Goal: Task Accomplishment & Management: Complete application form

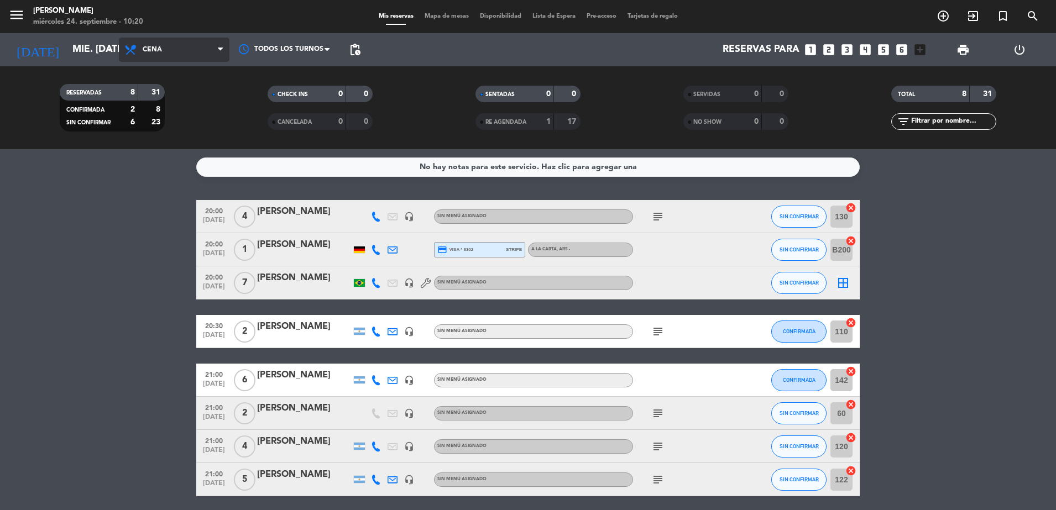
click at [196, 51] on span "Cena" at bounding box center [174, 50] width 111 height 24
click at [168, 102] on div "menu [PERSON_NAME] miércoles 24. septiembre - 10:20 Mis reservas Mapa de mesas …" at bounding box center [528, 74] width 1056 height 149
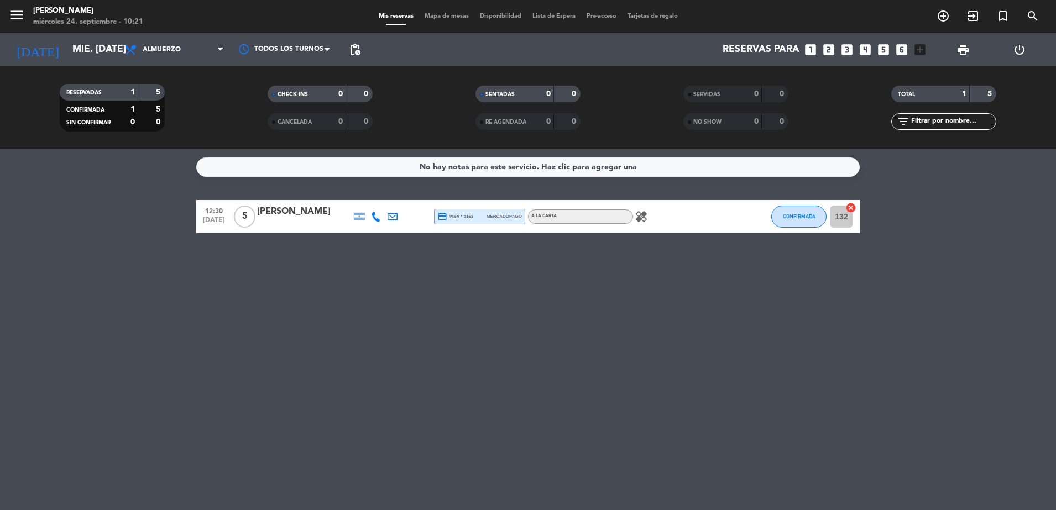
drag, startPoint x: 0, startPoint y: 4, endPoint x: 696, endPoint y: 361, distance: 782.1
click at [696, 361] on div "No hay notas para este servicio. Haz clic para agregar una 12:30 [DATE] 5 [PERS…" at bounding box center [528, 329] width 1056 height 361
click at [943, 17] on icon "add_circle_outline" at bounding box center [943, 15] width 13 height 13
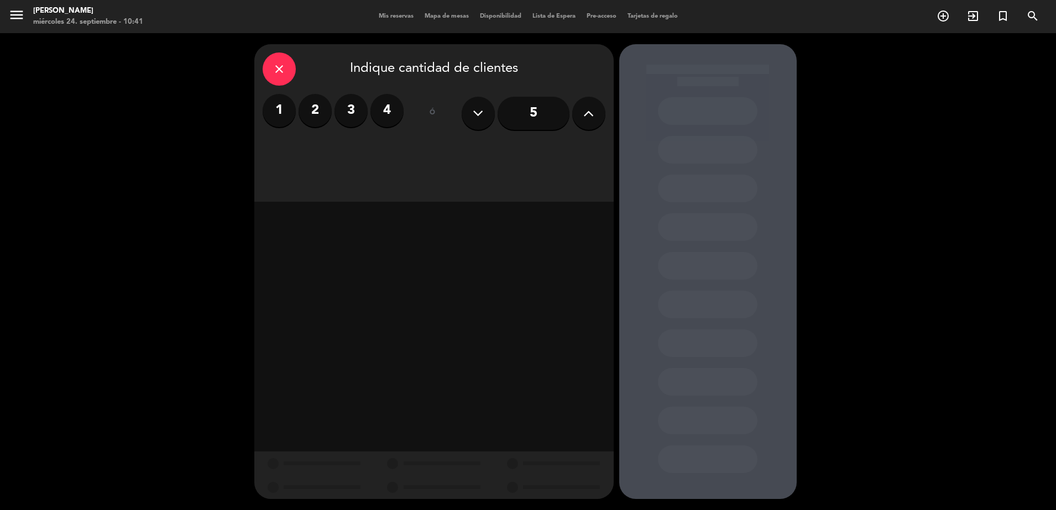
click at [310, 112] on label "2" at bounding box center [315, 110] width 33 height 33
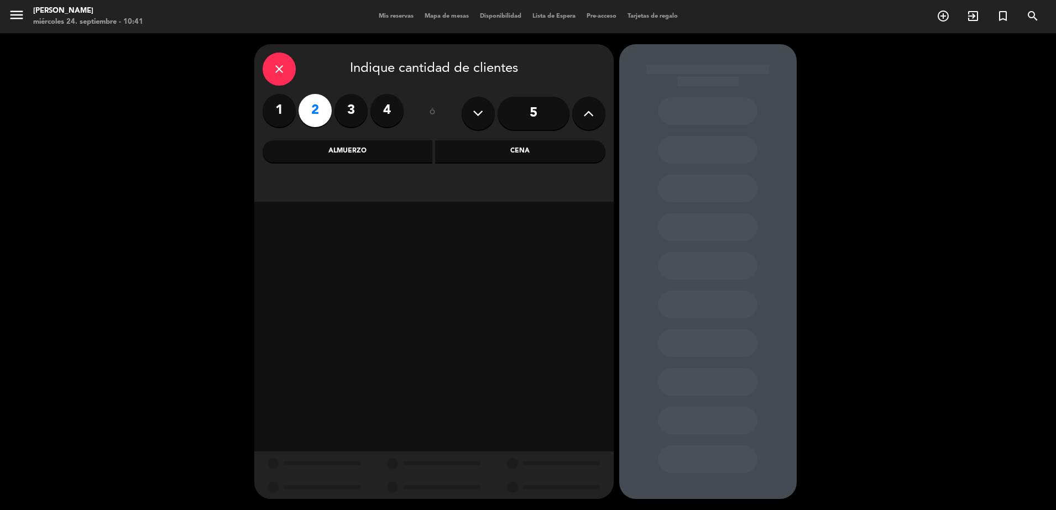
click at [488, 154] on div "Cena" at bounding box center [520, 151] width 170 height 22
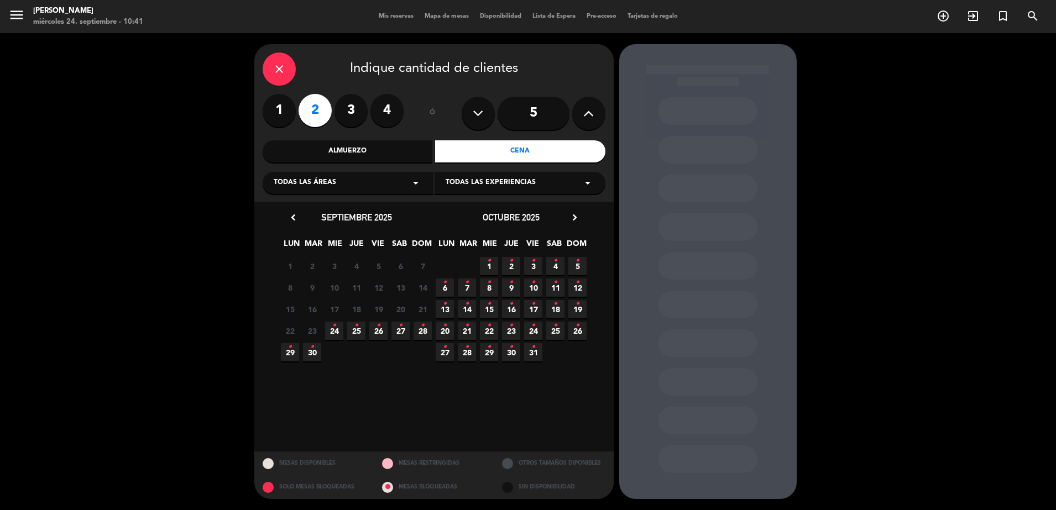
click at [401, 325] on icon "•" at bounding box center [401, 326] width 4 height 18
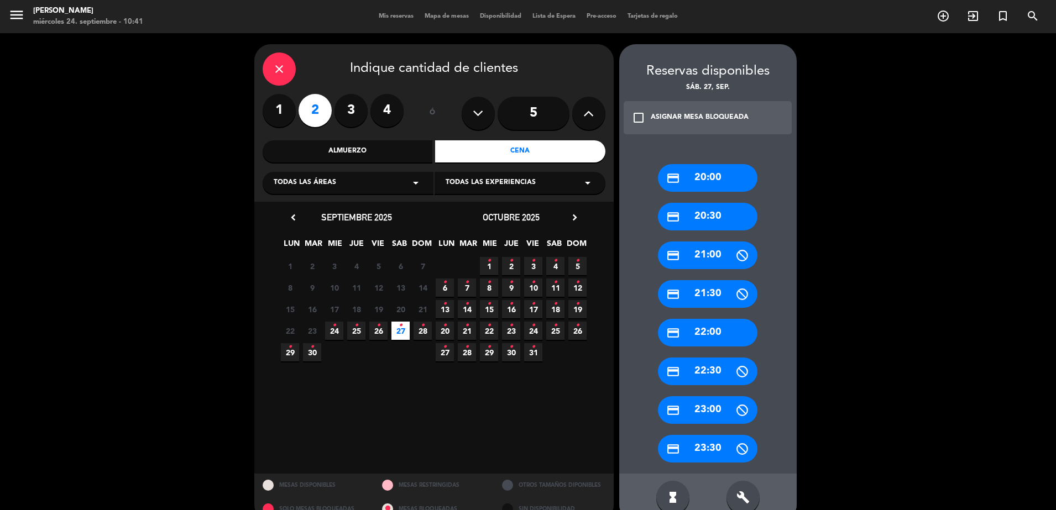
click at [718, 291] on div "credit_card 21:30" at bounding box center [708, 294] width 100 height 28
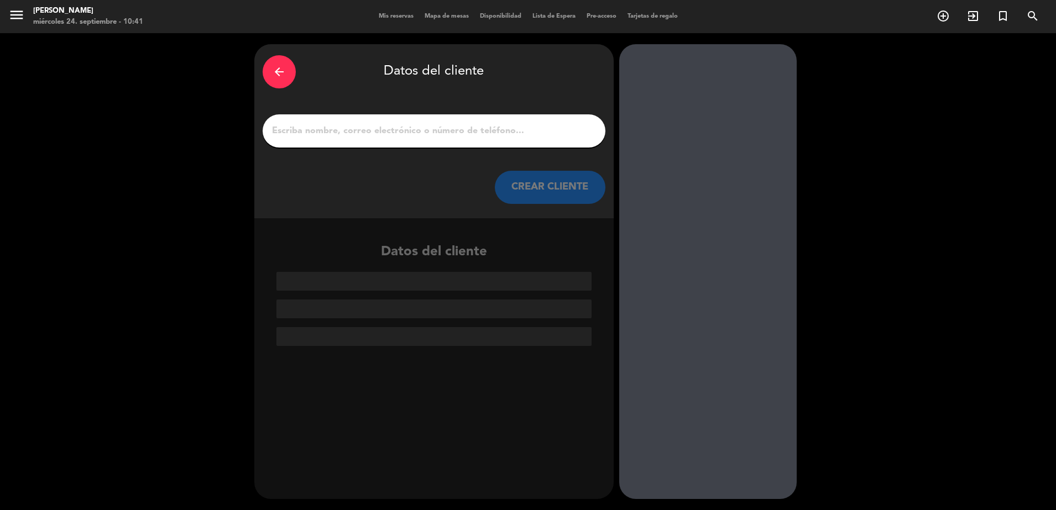
paste input "[PERSON_NAME]"
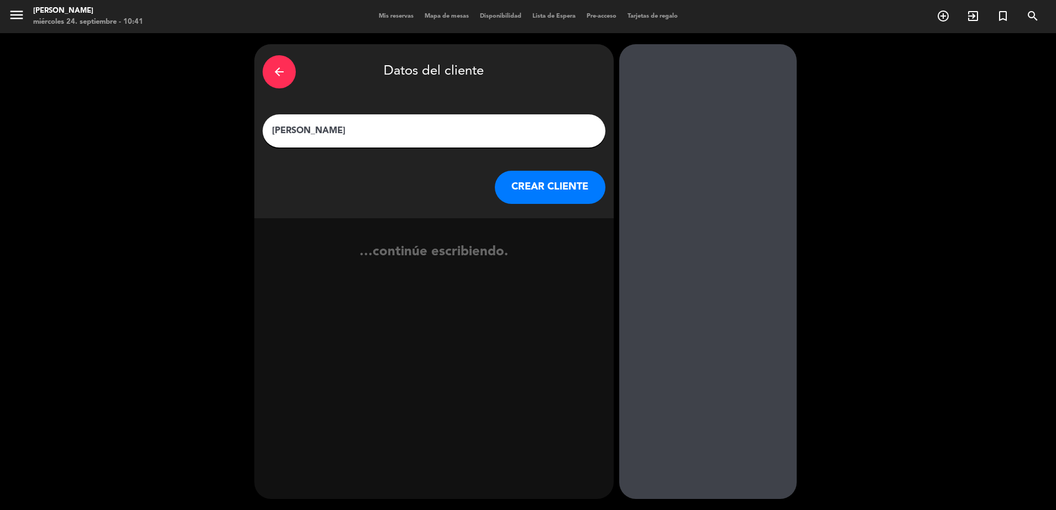
type input "[PERSON_NAME]"
click at [524, 192] on button "CREAR CLIENTE" at bounding box center [550, 187] width 111 height 33
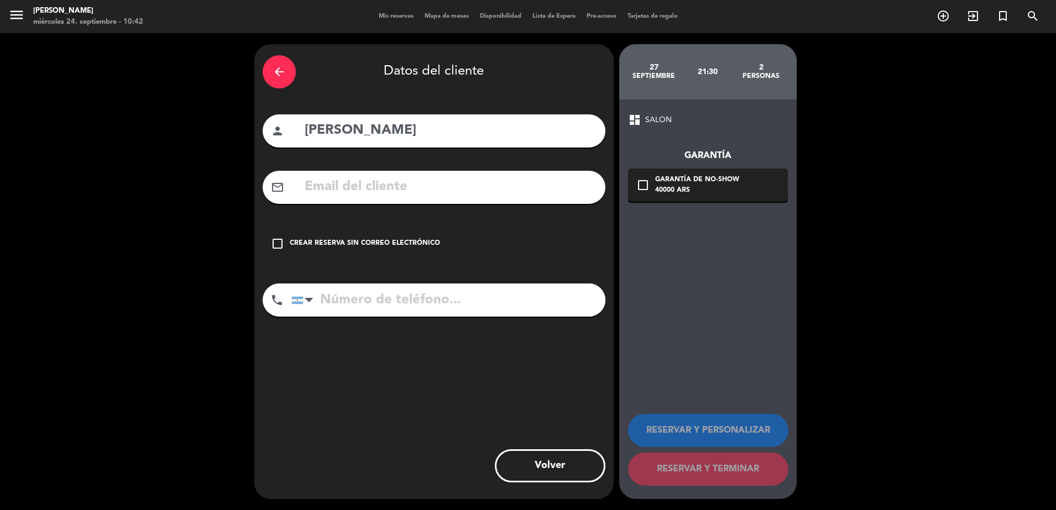
paste input "[EMAIL_ADDRESS][DOMAIN_NAME]"
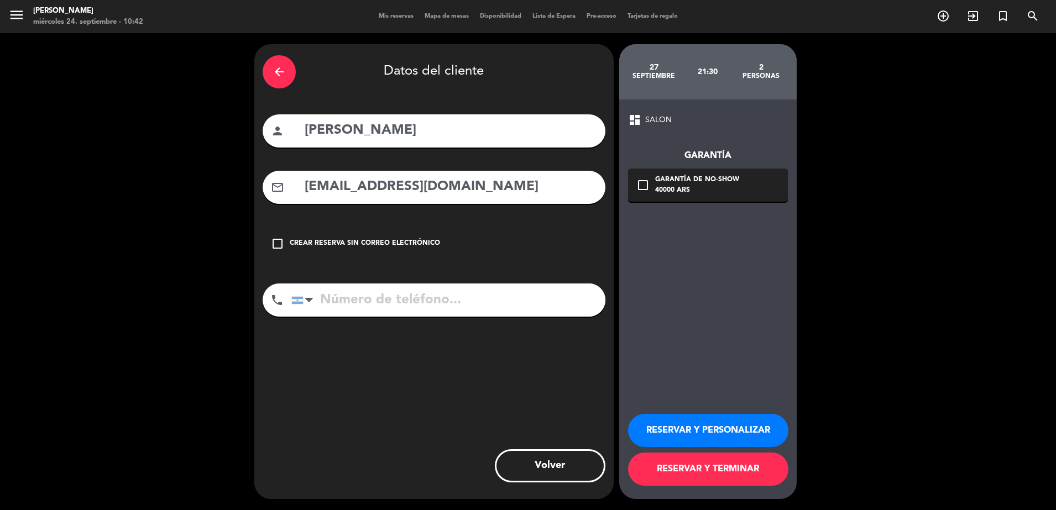
type input "[EMAIL_ADDRESS][DOMAIN_NAME]"
click at [669, 437] on button "RESERVAR Y PERSONALIZAR" at bounding box center [708, 430] width 160 height 33
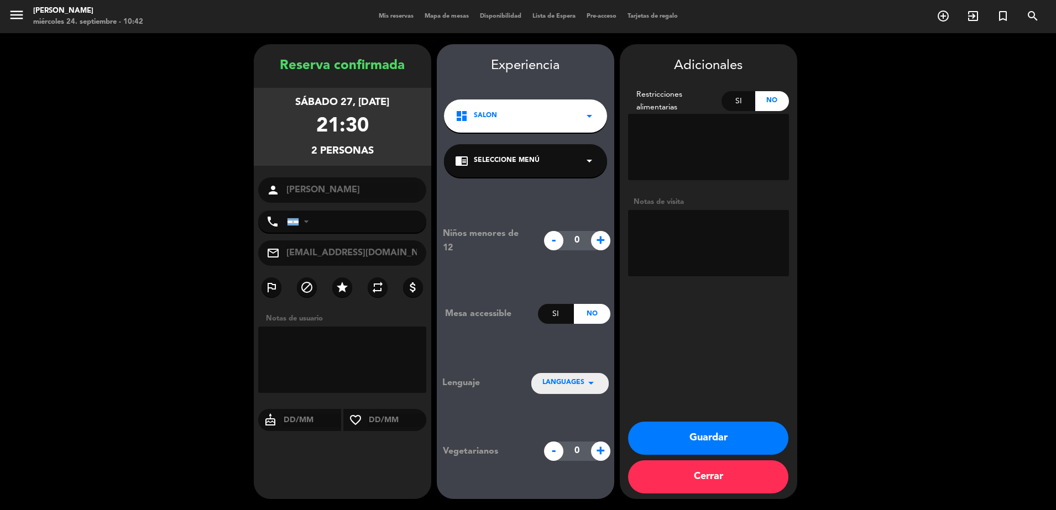
paste textarea "Viene con paquete [DATE]"
type textarea "Viene con paquete [DATE]"
paste input "2616750784"
type input "2616750784"
click at [724, 441] on button "Guardar" at bounding box center [708, 438] width 160 height 33
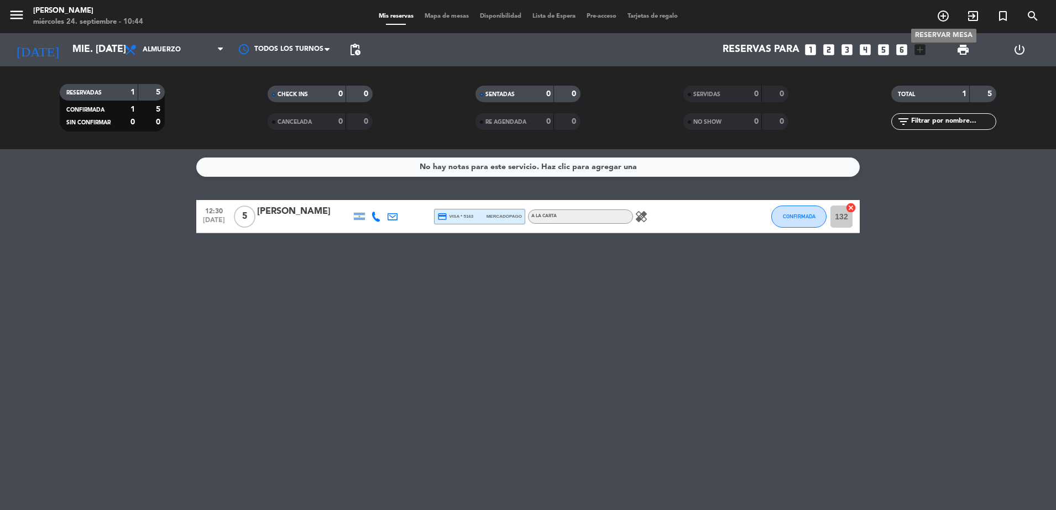
click at [948, 16] on icon "add_circle_outline" at bounding box center [943, 15] width 13 height 13
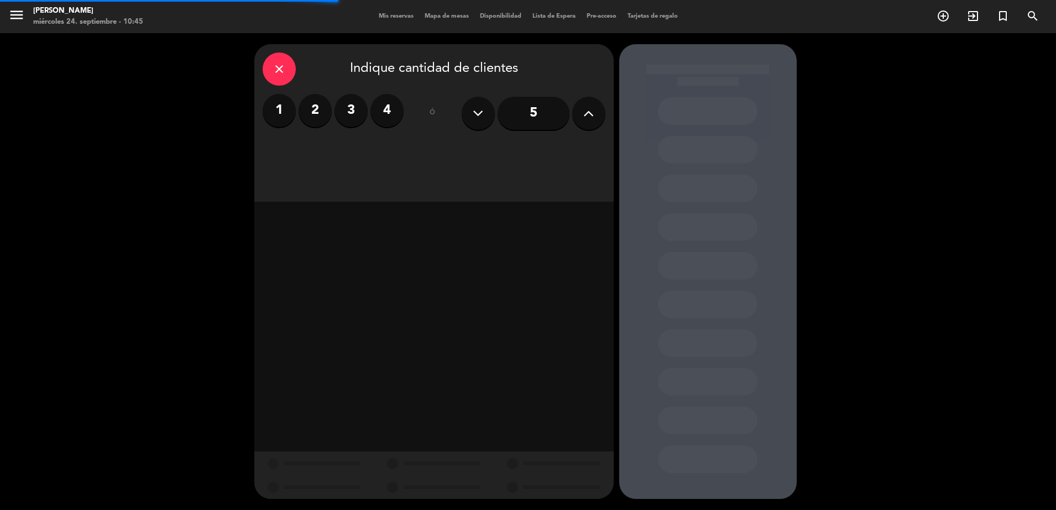
click at [321, 109] on label "2" at bounding box center [315, 110] width 33 height 33
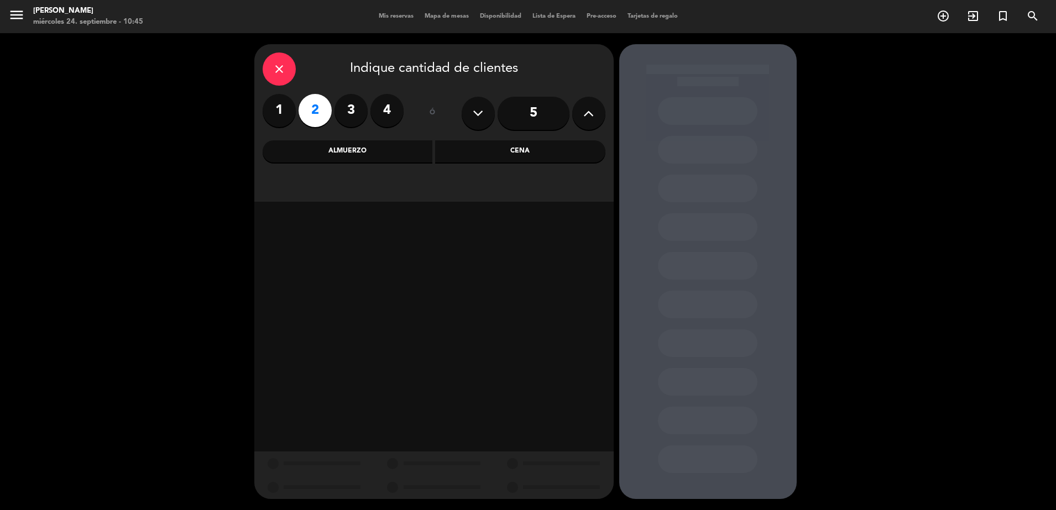
click at [361, 156] on div "Almuerzo" at bounding box center [348, 151] width 170 height 22
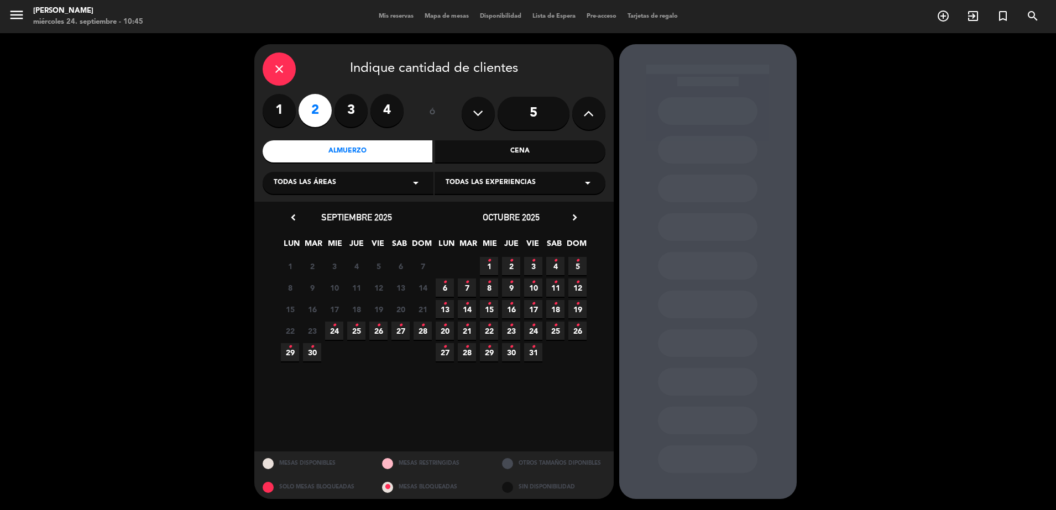
click at [331, 335] on span "24 •" at bounding box center [334, 331] width 18 height 18
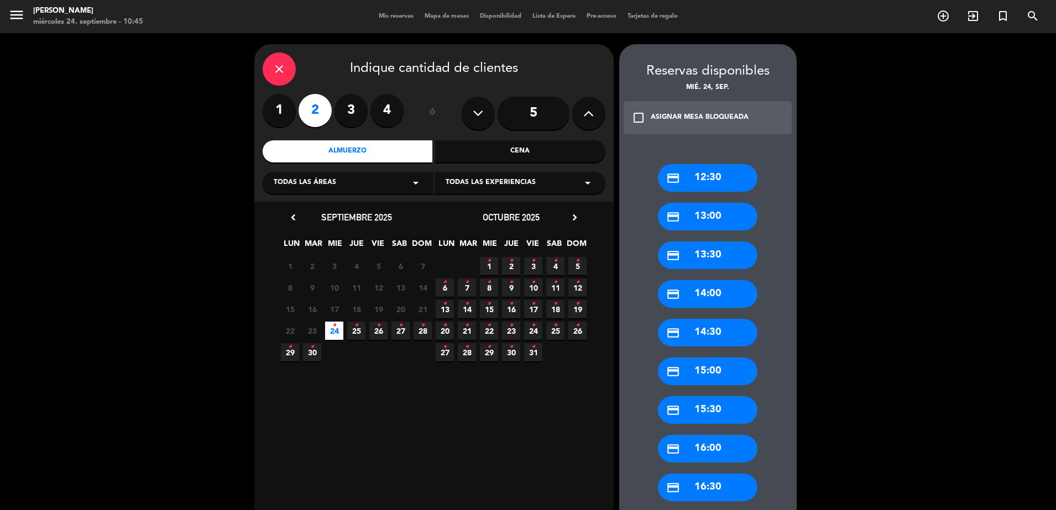
click at [707, 220] on div "credit_card 13:00" at bounding box center [708, 217] width 100 height 28
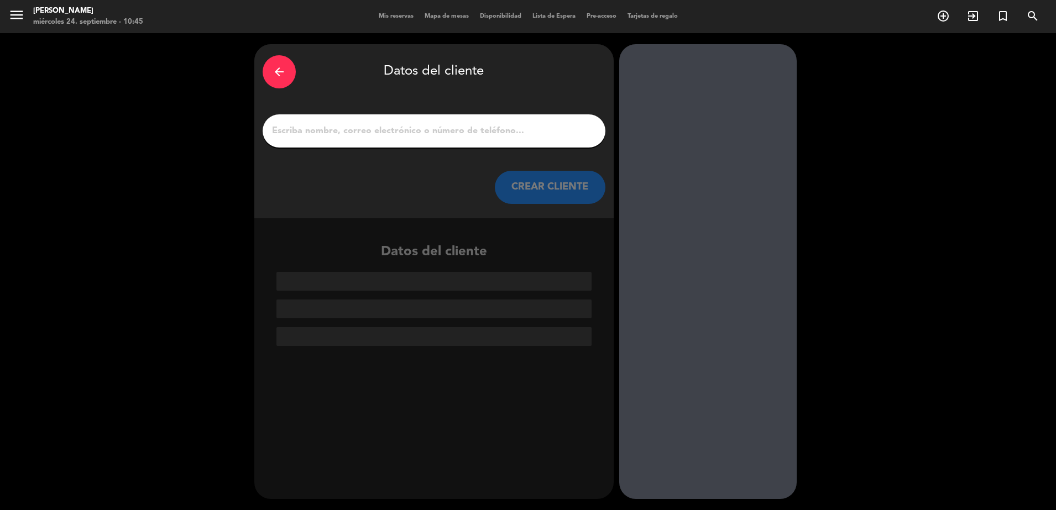
paste input "[PERSON_NAME]"
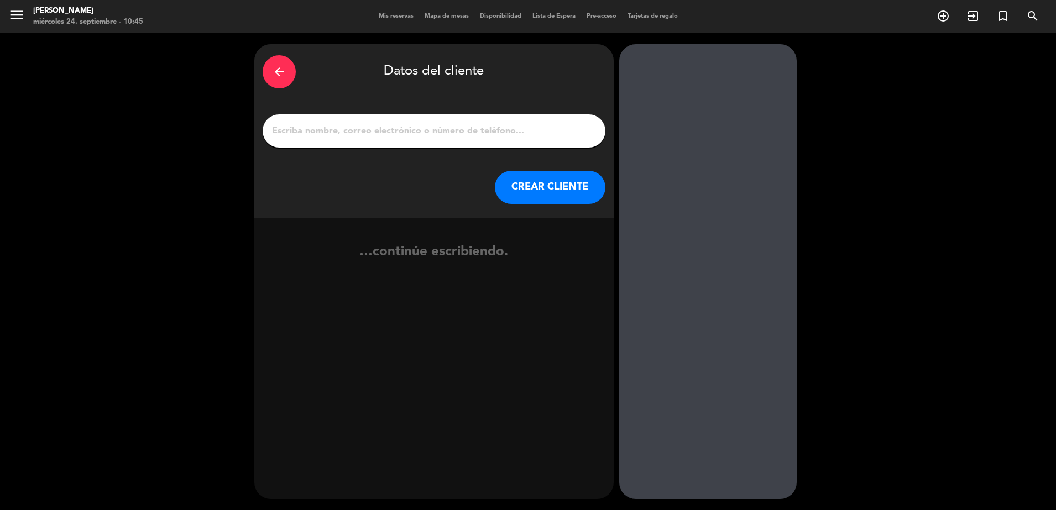
type input "[PERSON_NAME]"
click at [536, 189] on button "CREAR CLIENTE" at bounding box center [550, 187] width 111 height 33
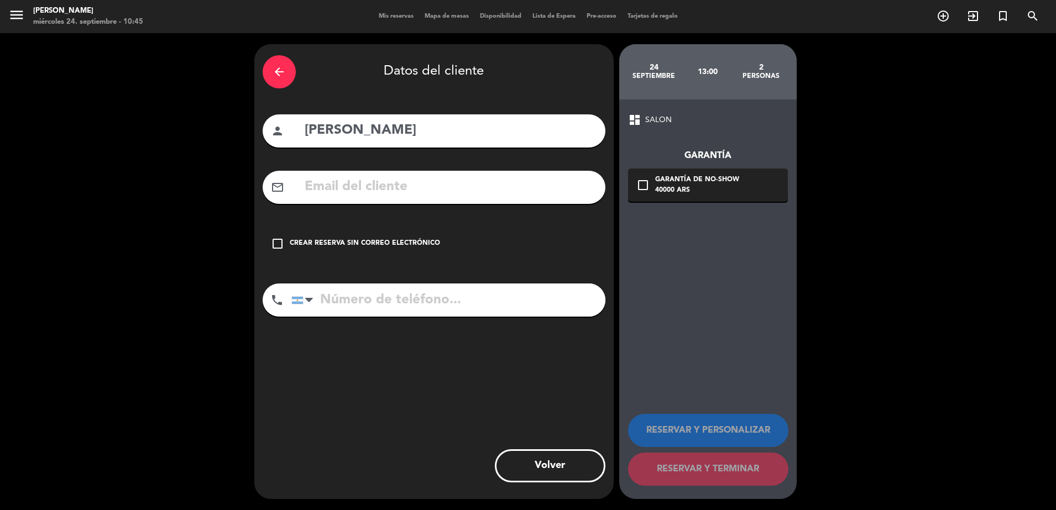
click at [284, 244] on icon "check_box_outline_blank" at bounding box center [277, 243] width 13 height 13
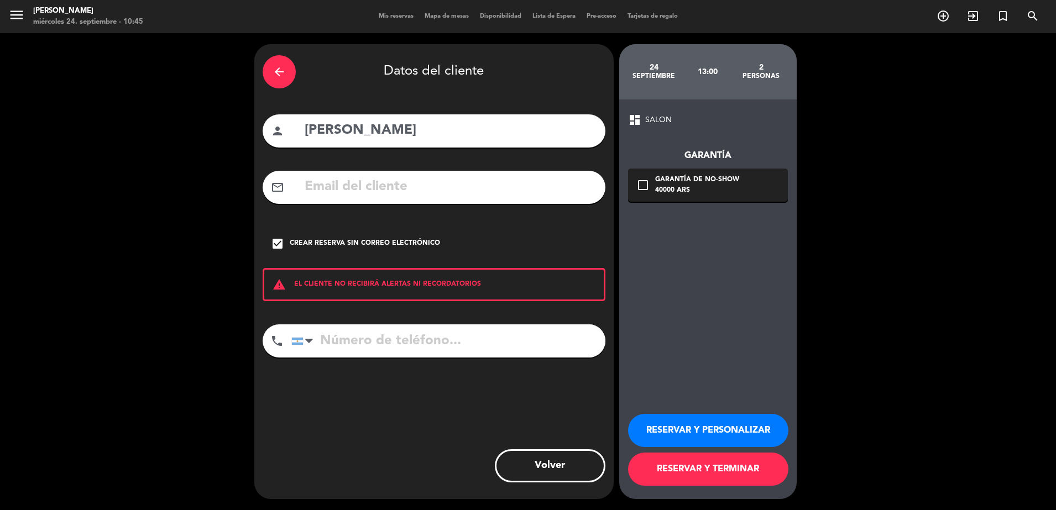
paste input "[EMAIL_ADDRESS][DOMAIN_NAME]"
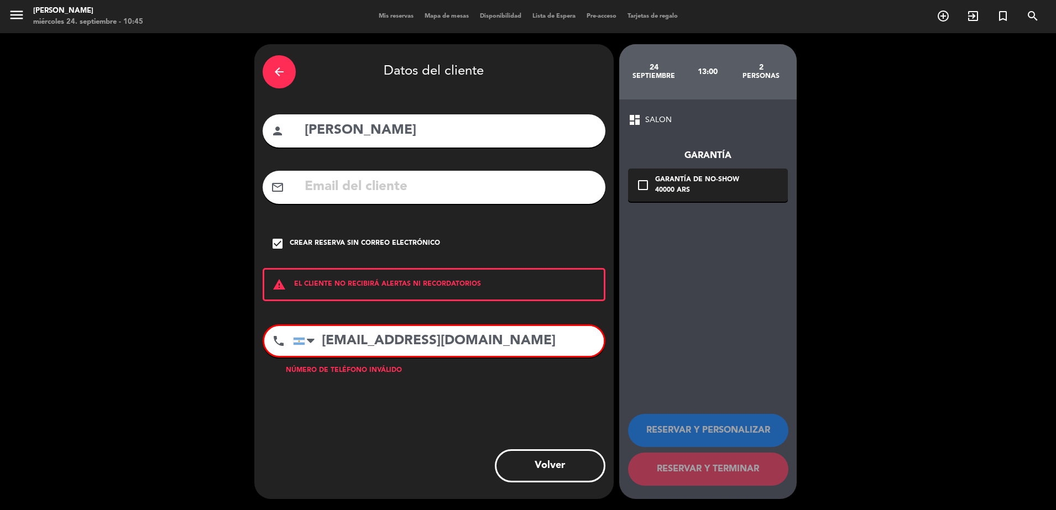
click at [282, 246] on icon "check_box" at bounding box center [277, 243] width 13 height 13
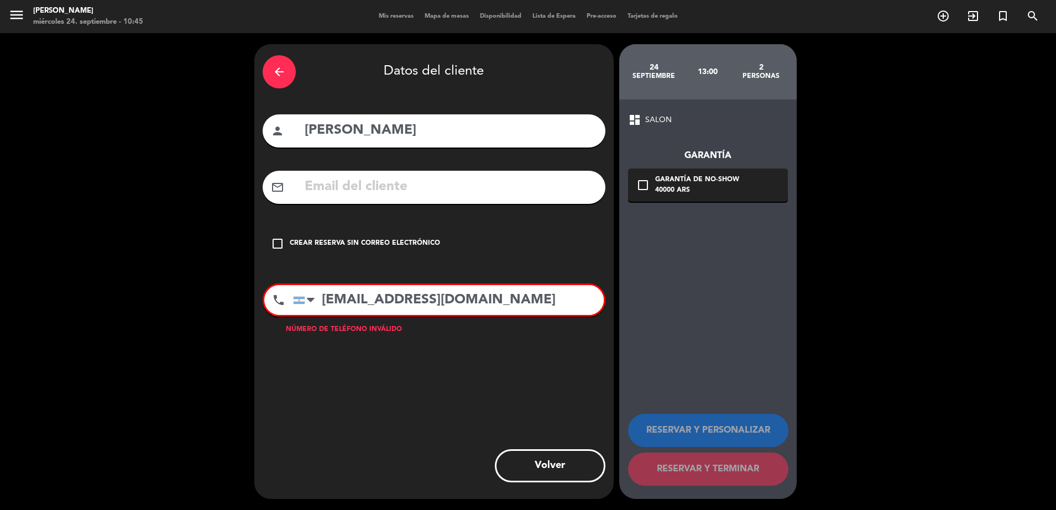
click at [521, 289] on input "[EMAIL_ADDRESS][DOMAIN_NAME]" at bounding box center [448, 300] width 311 height 30
type input "A"
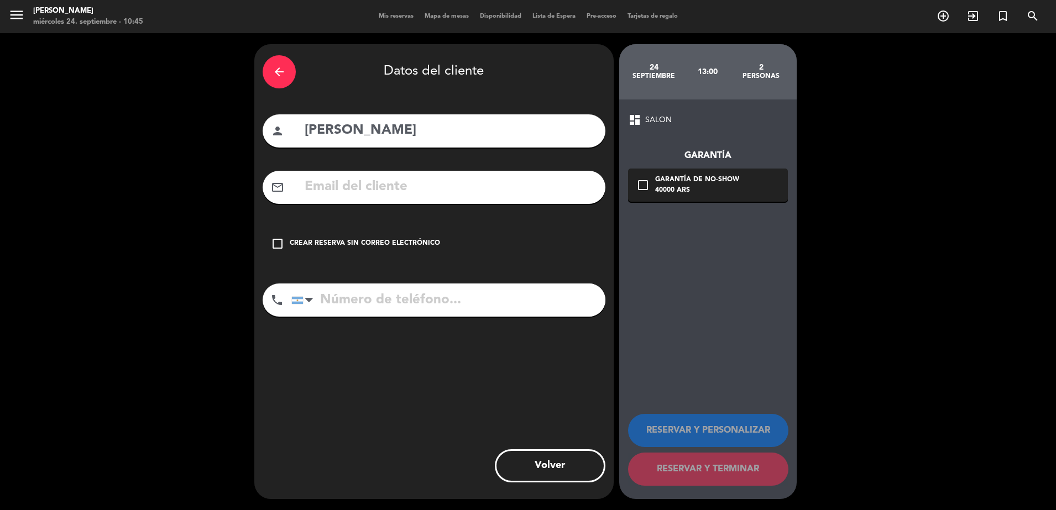
paste input "[PHONE_NUMBER]"
type input "[PHONE_NUMBER]"
paste input "[EMAIL_ADDRESS][DOMAIN_NAME]"
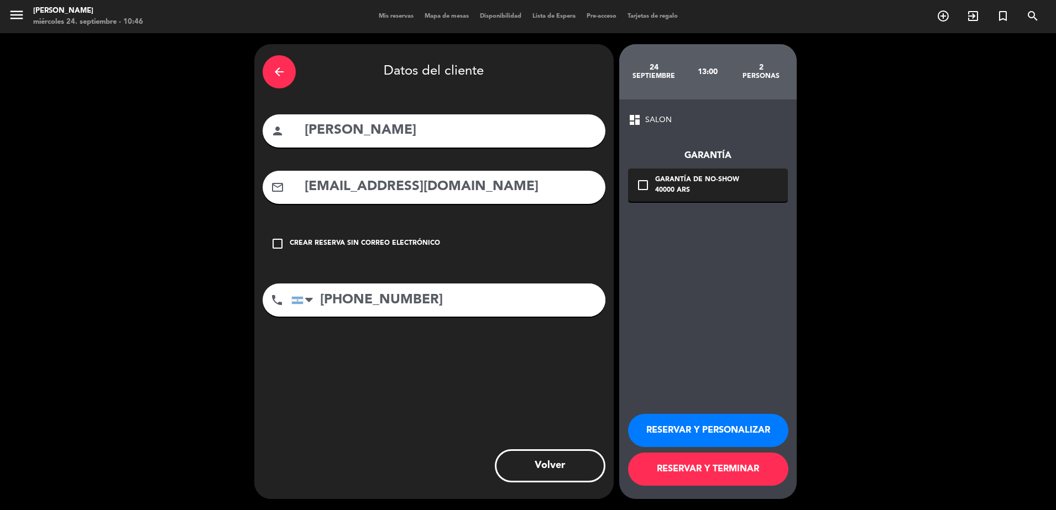
type input "[EMAIL_ADDRESS][DOMAIN_NAME]"
click at [715, 467] on button "RESERVAR Y TERMINAR" at bounding box center [708, 469] width 160 height 33
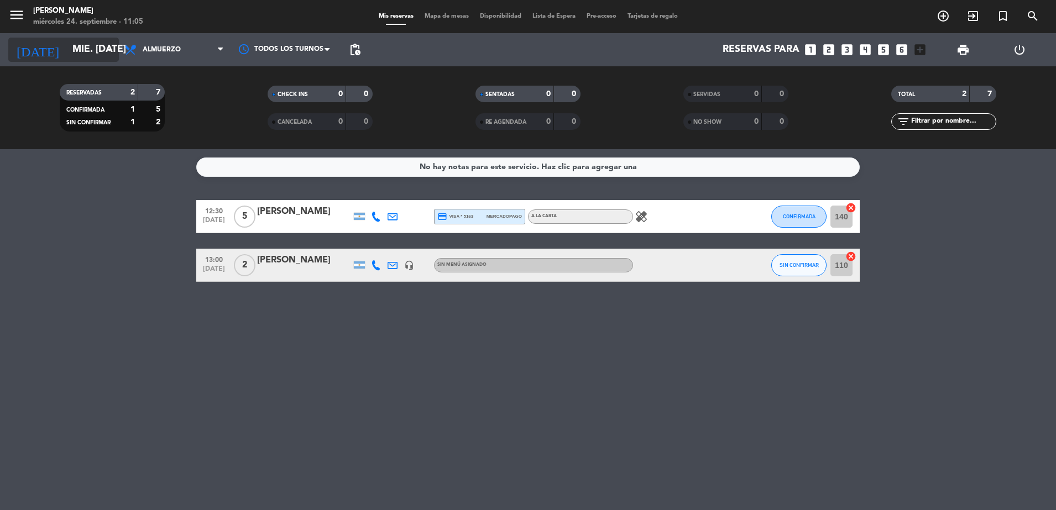
click at [113, 40] on input "mié. [DATE]" at bounding box center [131, 50] width 128 height 22
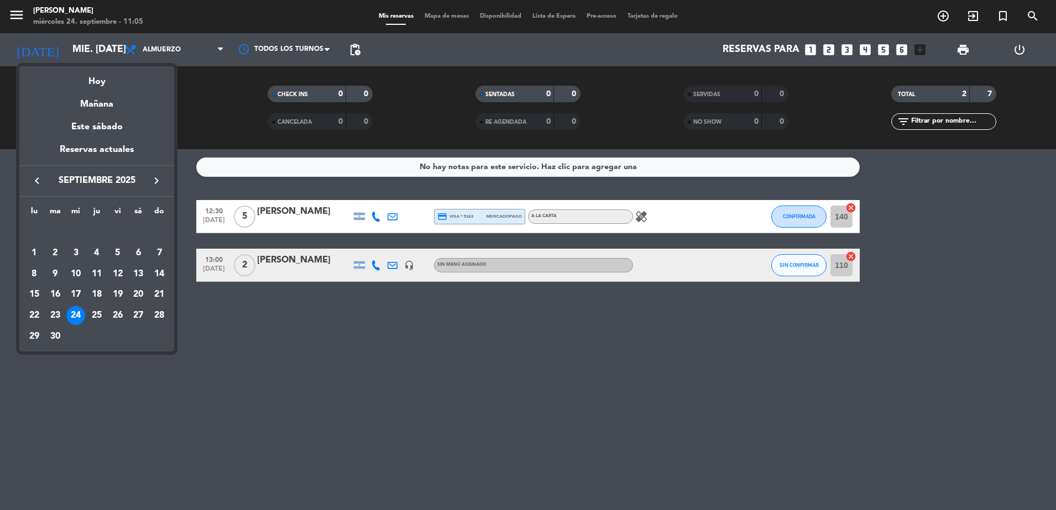
click at [153, 176] on icon "keyboard_arrow_right" at bounding box center [156, 180] width 13 height 13
click at [118, 292] on div "17" at bounding box center [117, 294] width 19 height 19
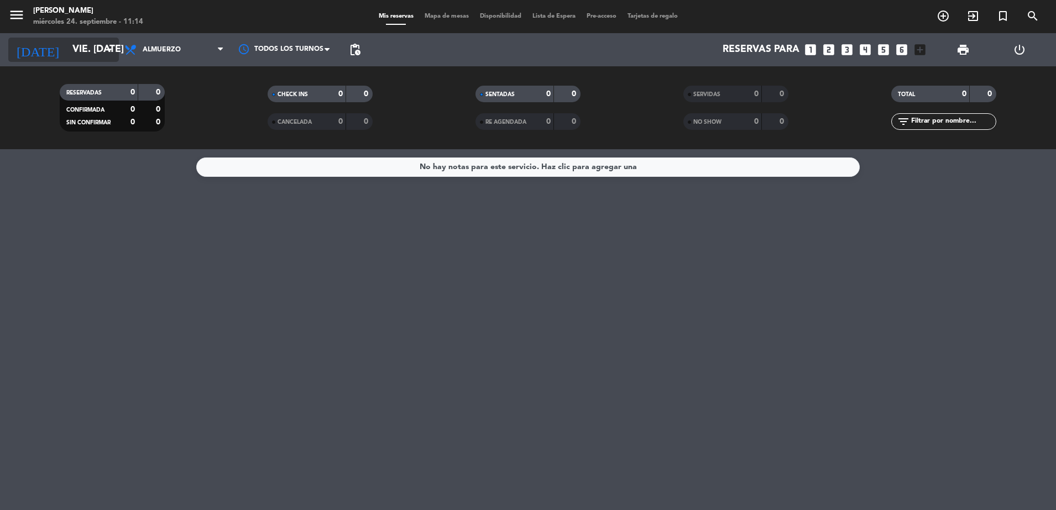
click at [96, 53] on input "vie. [DATE]" at bounding box center [131, 50] width 128 height 22
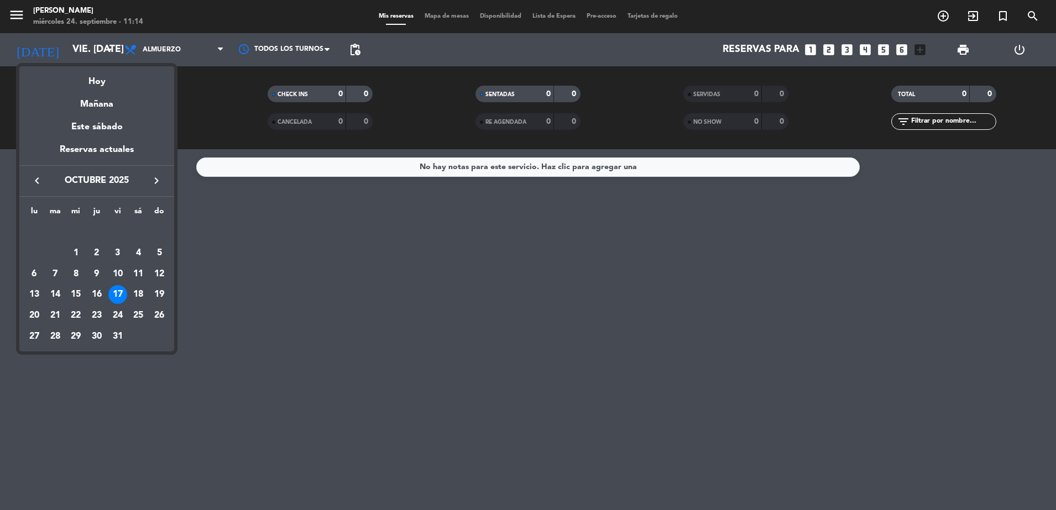
click at [39, 180] on icon "keyboard_arrow_left" at bounding box center [36, 180] width 13 height 13
click at [161, 184] on icon "keyboard_arrow_right" at bounding box center [156, 180] width 13 height 13
click at [76, 311] on div "24" at bounding box center [75, 315] width 19 height 19
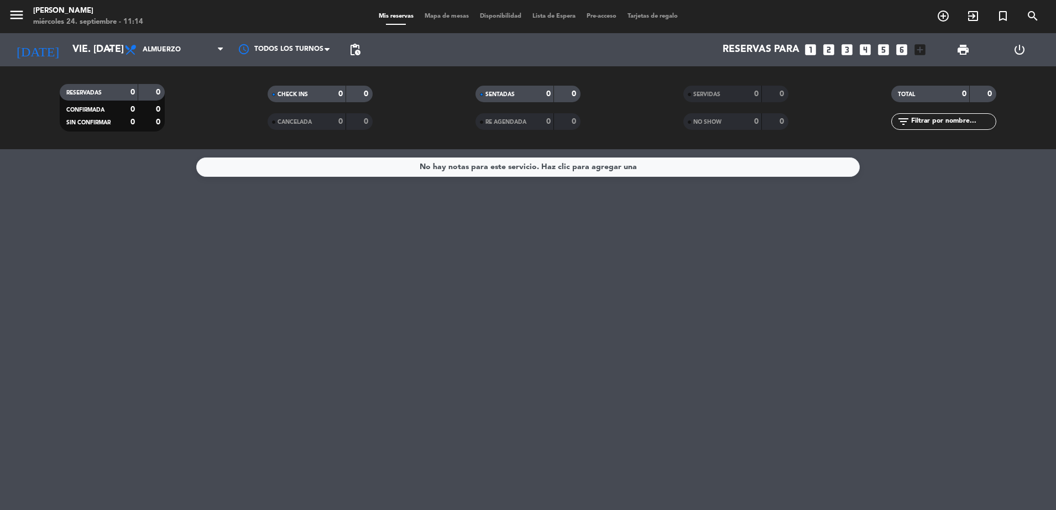
type input "mié. [DATE]"
